Goal: Task Accomplishment & Management: Complete application form

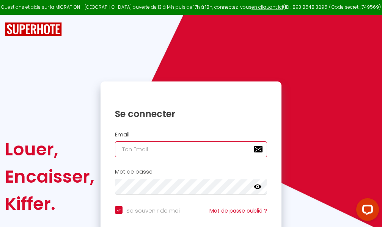
click at [171, 151] on input "email" at bounding box center [191, 149] width 152 height 16
type input "m"
checkbox input "true"
type input "ma"
checkbox input "true"
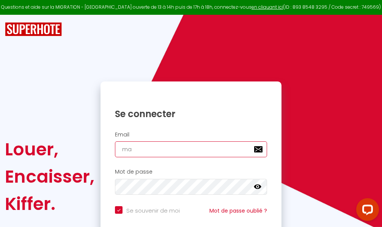
type input "mar"
checkbox input "true"
type input "marc"
checkbox input "true"
type input "marcd"
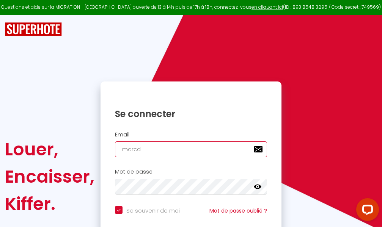
checkbox input "true"
type input "marcdp"
checkbox input "true"
type input "marcdpo"
checkbox input "true"
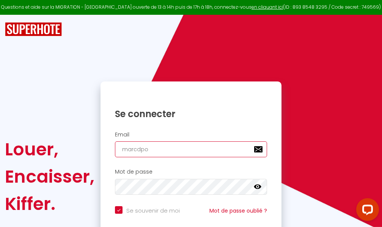
type input "marcdpoz"
checkbox input "true"
type input "marcdpoz."
checkbox input "true"
type input "marcdpoz.l"
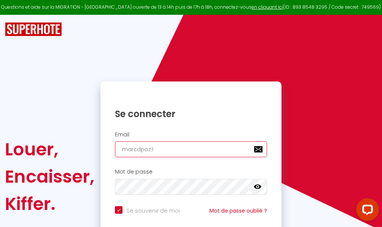
checkbox input "true"
type input "marcdpoz.lo"
checkbox input "true"
type input "marcdpoz.loc"
checkbox input "true"
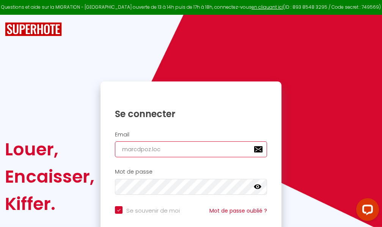
type input "marcdpoz.loca"
checkbox input "true"
type input "marcdpoz.locat"
checkbox input "true"
type input "marcdpoz.locati"
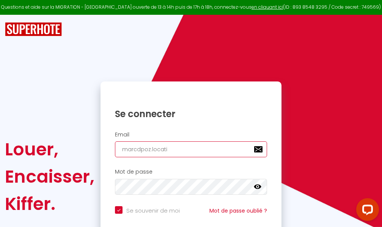
checkbox input "true"
type input "marcdpoz.locatio"
checkbox input "true"
type input "marcdpoz.location"
checkbox input "true"
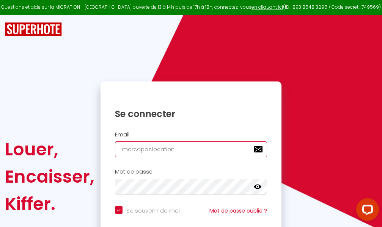
type input "marcdpoz.location@"
checkbox input "true"
type input "marcdpoz.location@g"
checkbox input "true"
type input "marcdpoz.location@gm"
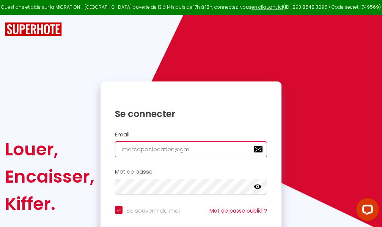
checkbox input "true"
type input "marcdpoz.location@gma"
checkbox input "true"
type input "marcdpoz.location@gmai"
checkbox input "true"
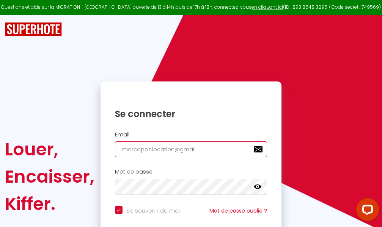
type input "[EMAIL_ADDRESS]"
checkbox input "true"
type input "[EMAIL_ADDRESS]."
checkbox input "true"
type input "marcdpoz.location@gmail.c"
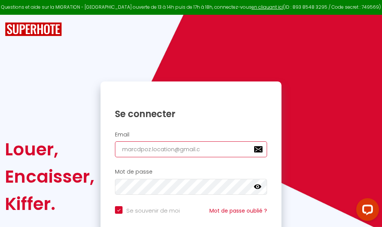
checkbox input "true"
type input "[EMAIL_ADDRESS][DOMAIN_NAME]"
checkbox input "true"
type input "[EMAIL_ADDRESS][DOMAIN_NAME]"
checkbox input "true"
